Goal: Find specific page/section: Find specific page/section

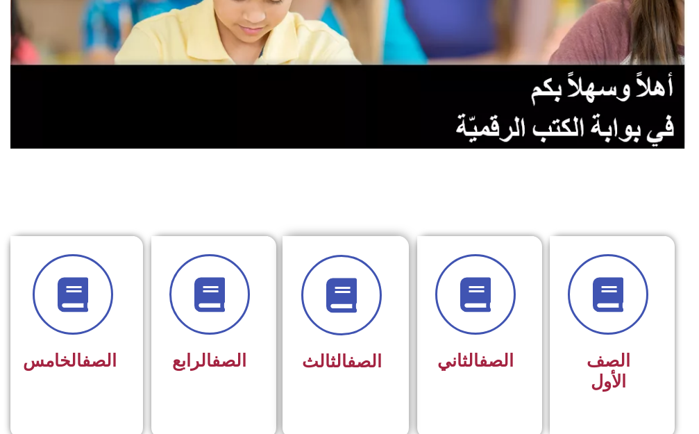
scroll to position [208, 0]
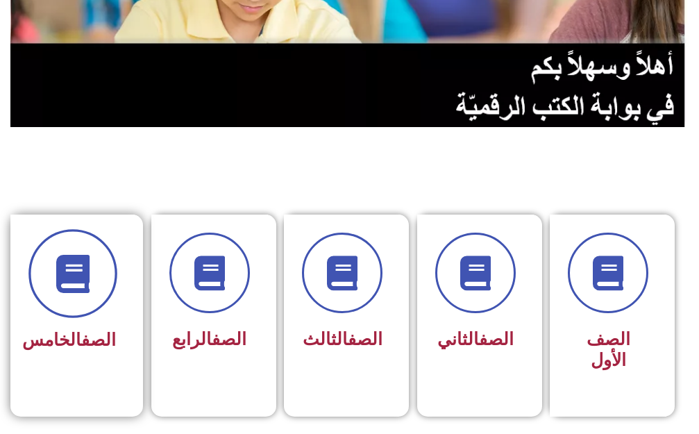
drag, startPoint x: 99, startPoint y: 282, endPoint x: 105, endPoint y: 271, distance: 12.7
click at [105, 272] on span at bounding box center [72, 273] width 89 height 89
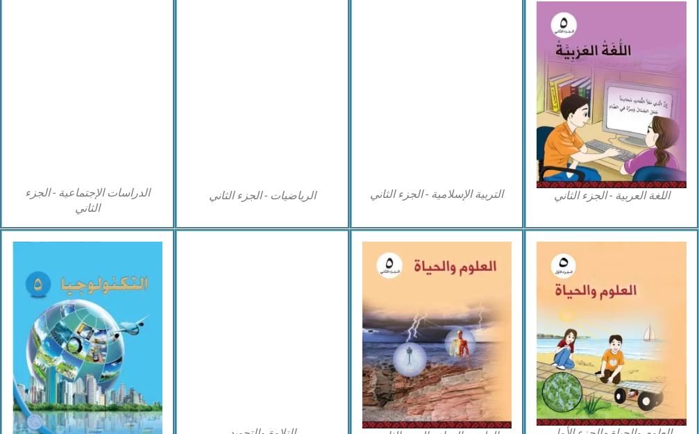
scroll to position [763, 0]
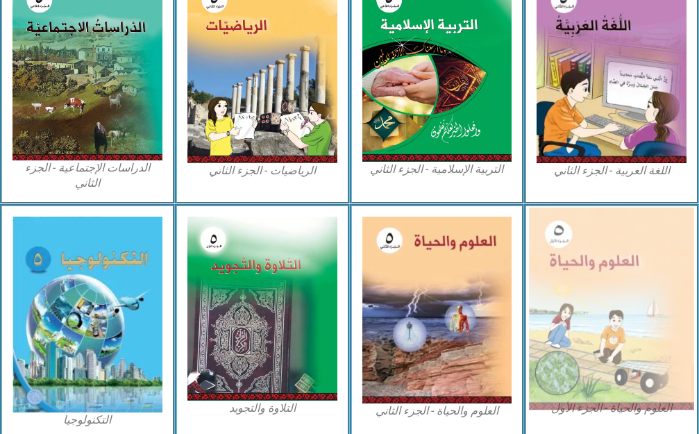
click at [629, 271] on img at bounding box center [611, 308] width 164 height 203
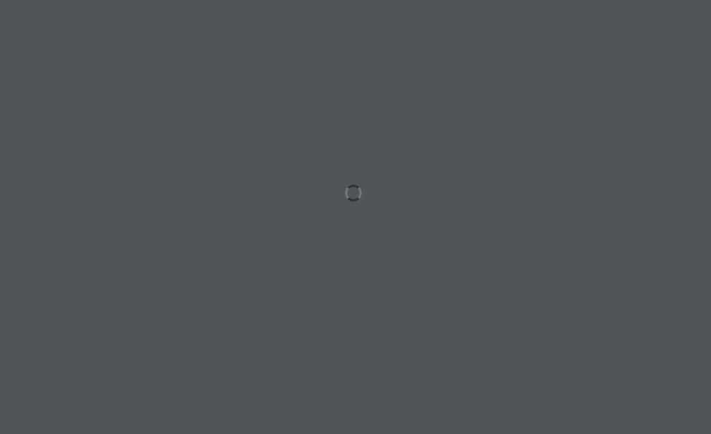
scroll to position [0, 27]
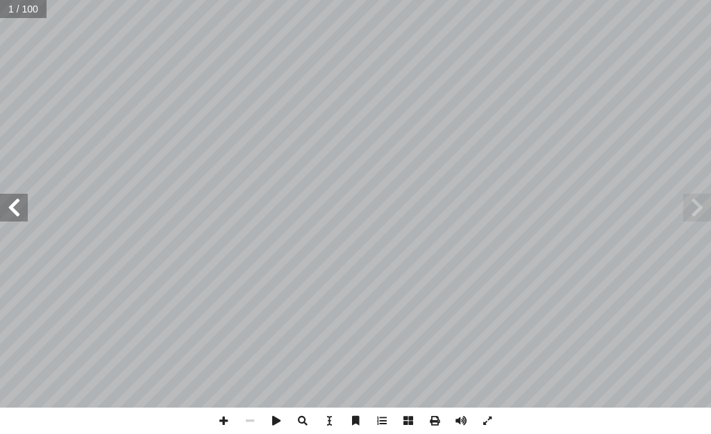
click at [16, 203] on span at bounding box center [14, 208] width 28 height 28
click at [13, 202] on span at bounding box center [14, 208] width 28 height 28
click at [14, 202] on span at bounding box center [14, 208] width 28 height 28
click at [244, 418] on span at bounding box center [250, 420] width 26 height 26
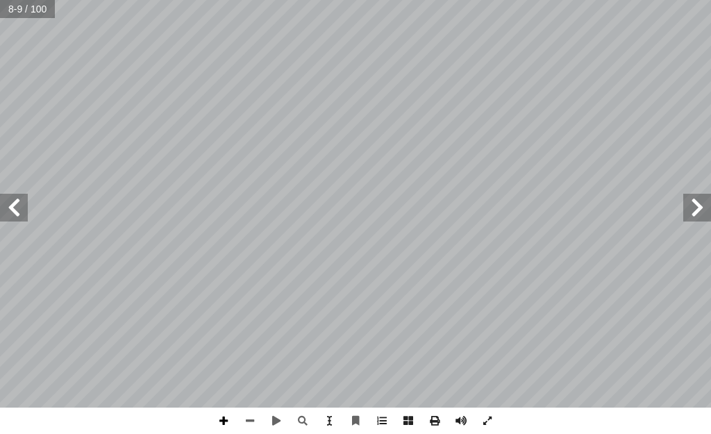
click at [216, 418] on span at bounding box center [223, 420] width 26 height 26
click at [257, 415] on span at bounding box center [250, 420] width 26 height 26
